Goal: Download file/media

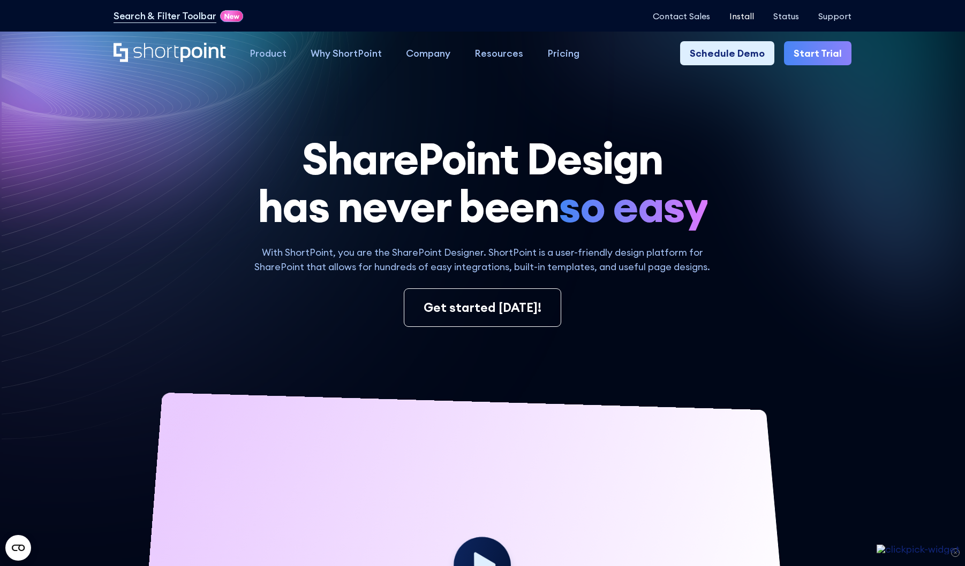
click at [740, 19] on p "Install" at bounding box center [741, 16] width 25 height 10
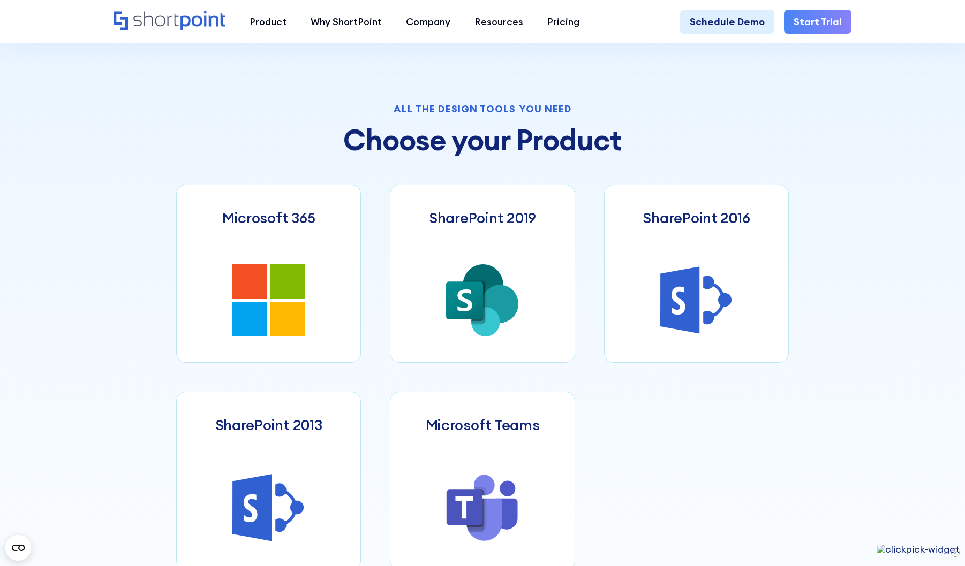
scroll to position [461, 0]
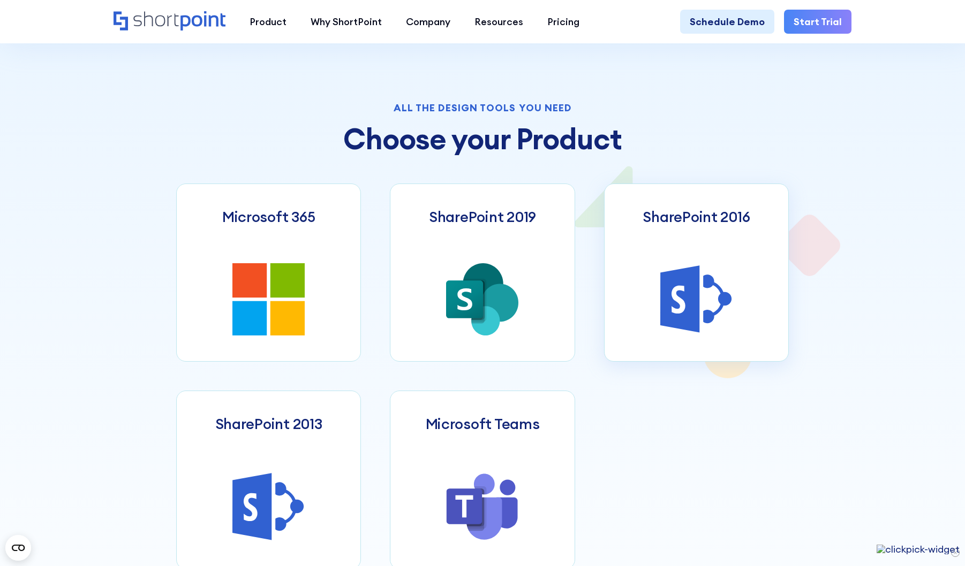
click at [688, 290] on icon at bounding box center [679, 299] width 39 height 67
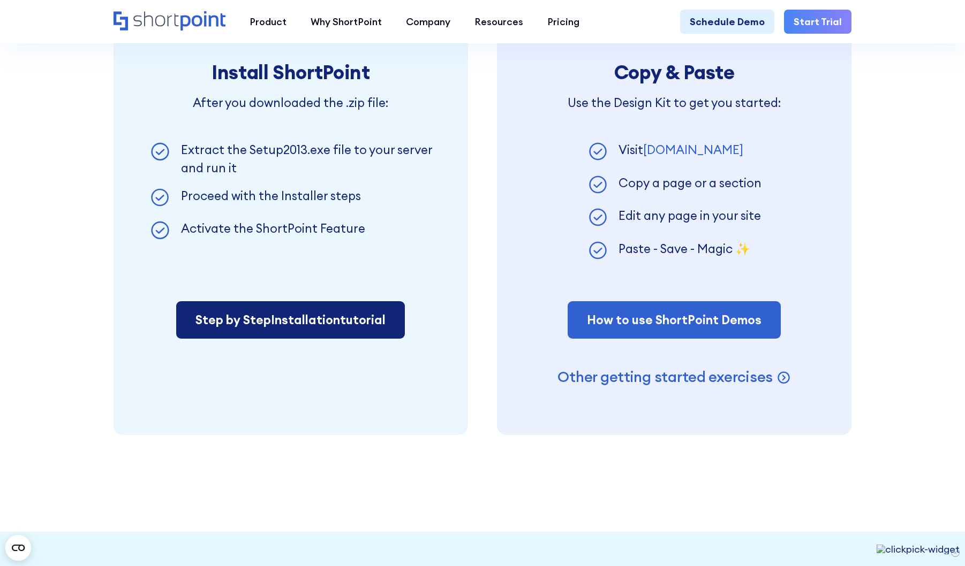
scroll to position [839, 0]
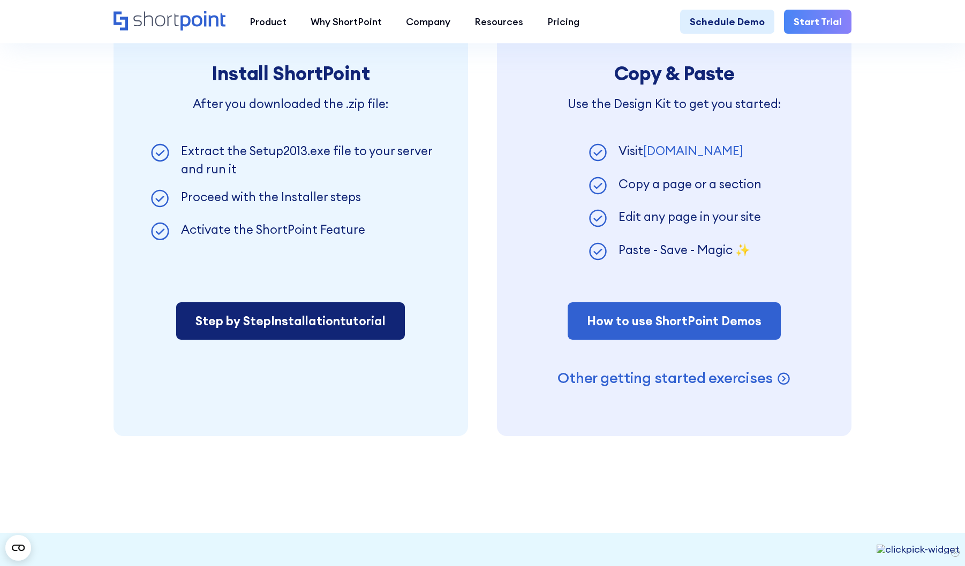
click at [314, 322] on span "Installation" at bounding box center [305, 321] width 69 height 16
